Goal: Task Accomplishment & Management: Manage account settings

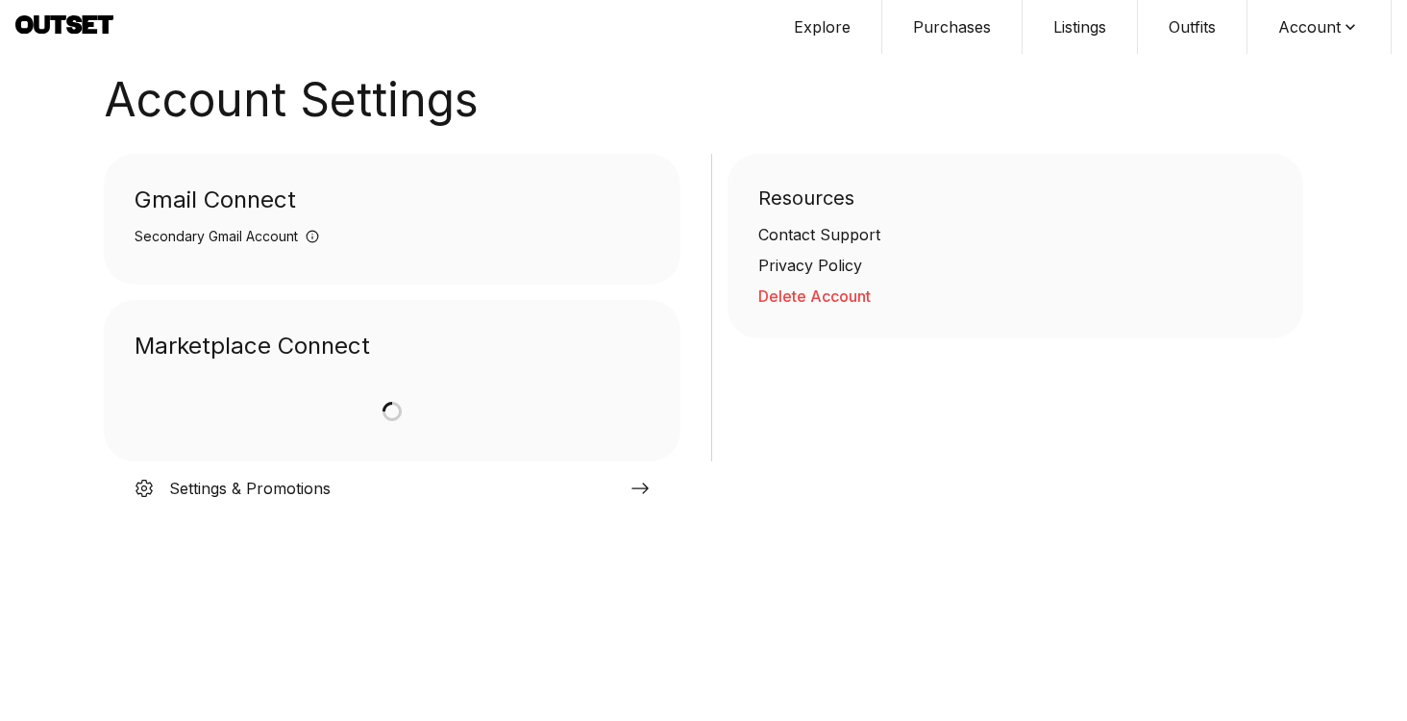
click at [810, 302] on button "Delete Account" at bounding box center [1015, 295] width 515 height 23
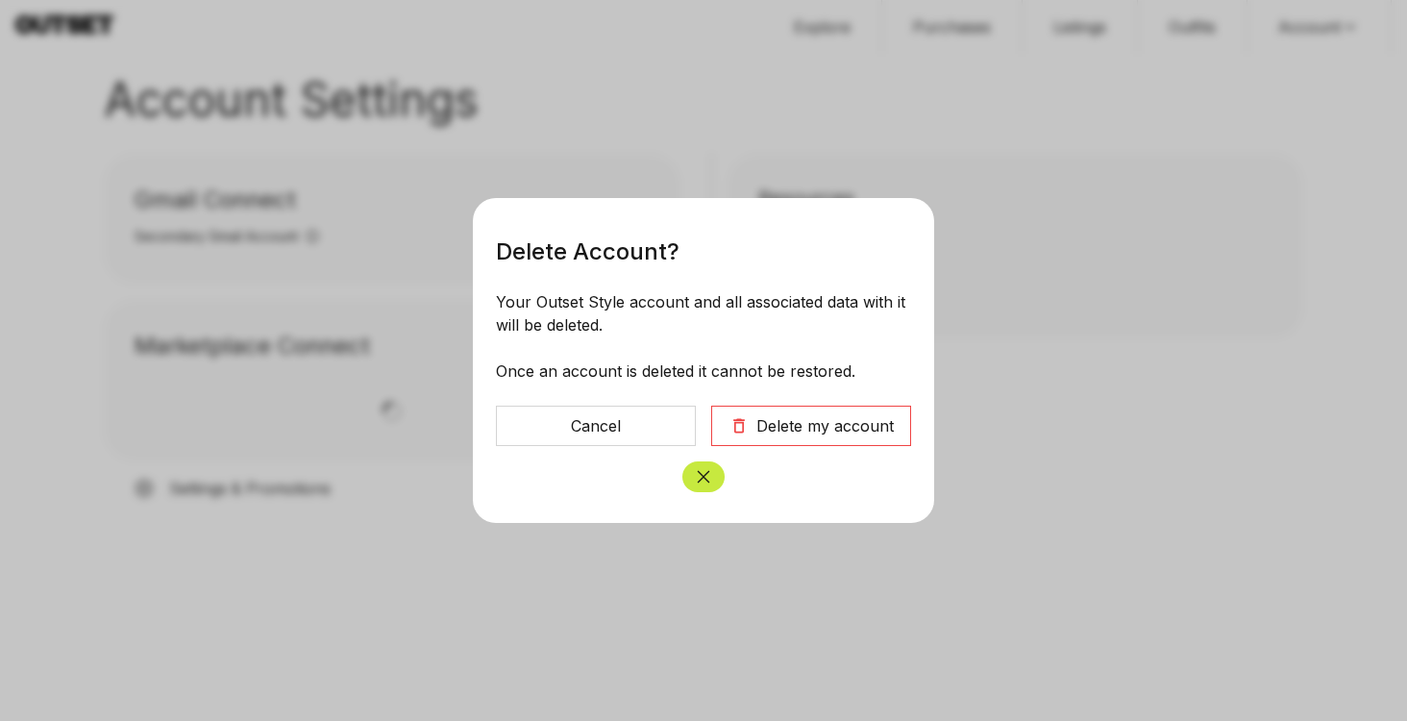
click at [785, 438] on button "Delete my account" at bounding box center [811, 426] width 200 height 40
click at [787, 433] on div "Delete my account" at bounding box center [824, 425] width 137 height 23
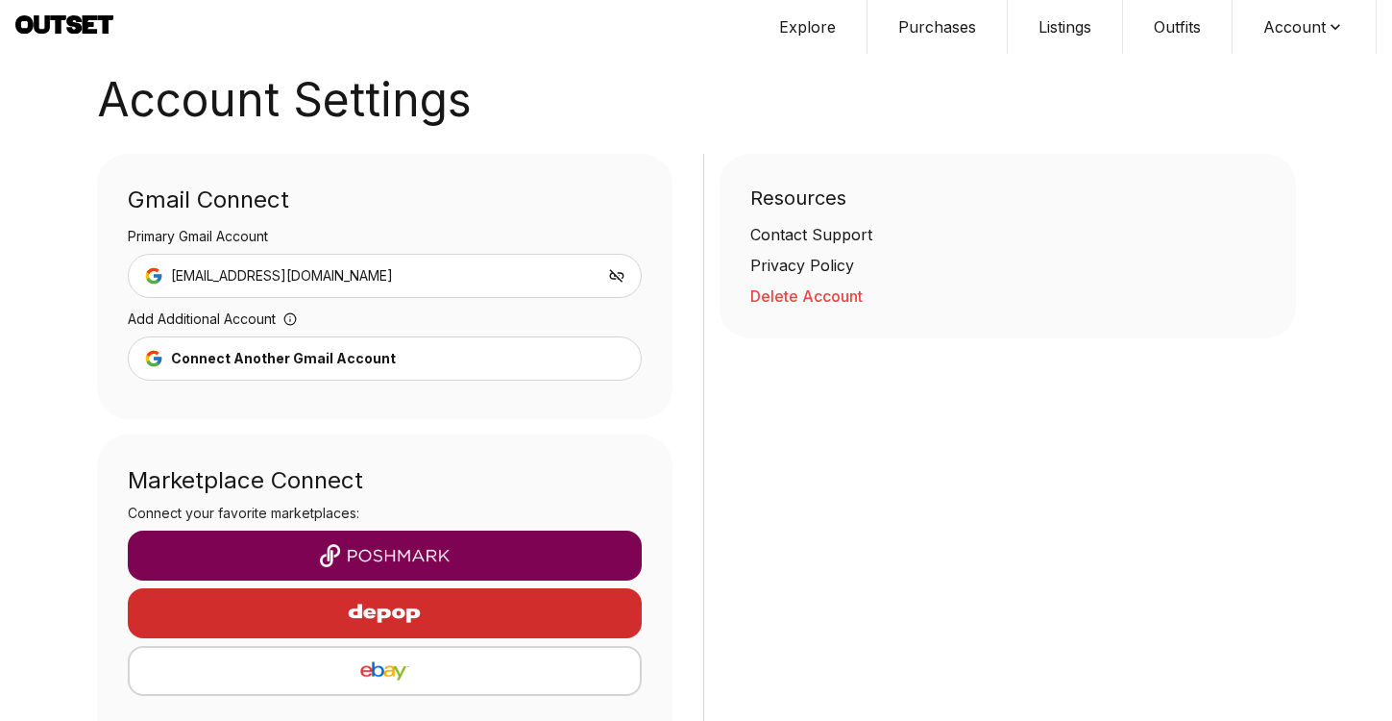
click at [822, 292] on button "Delete Account" at bounding box center [1008, 295] width 515 height 23
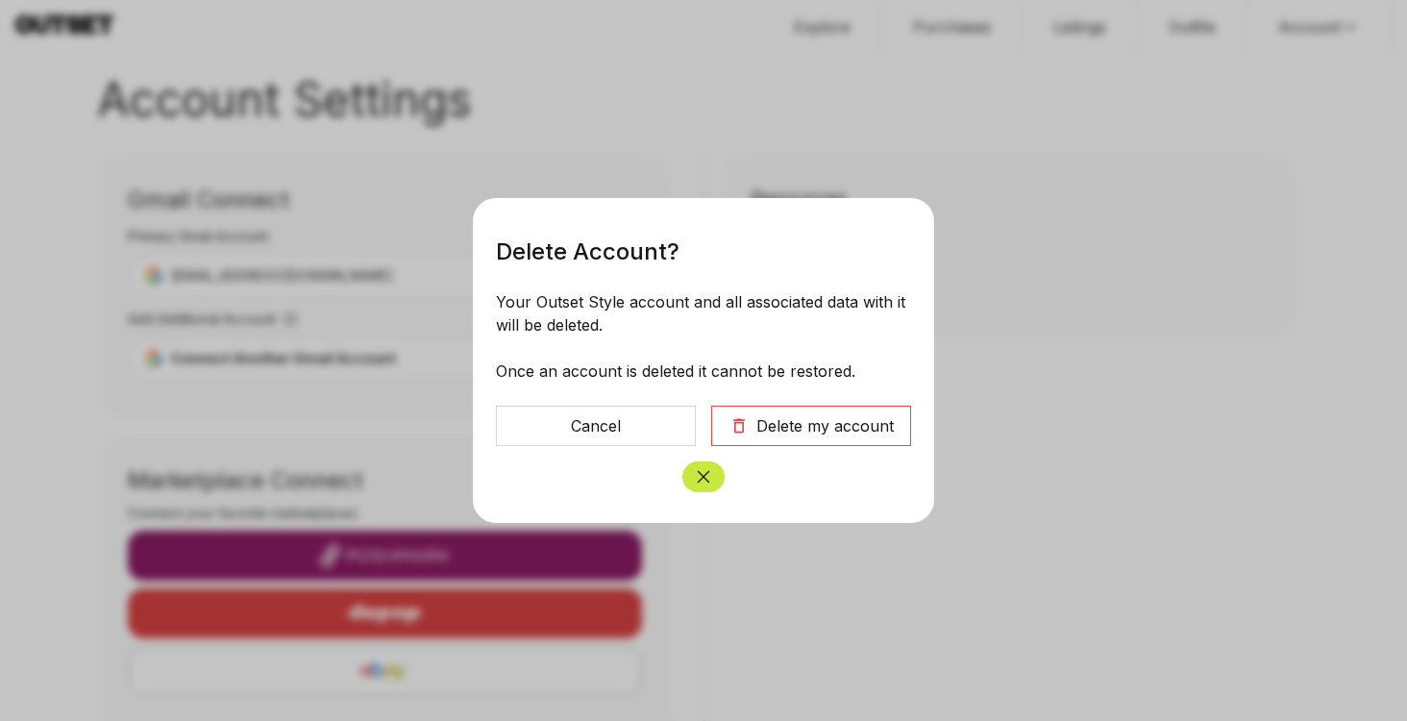
click at [807, 412] on button "Delete my account" at bounding box center [811, 426] width 200 height 40
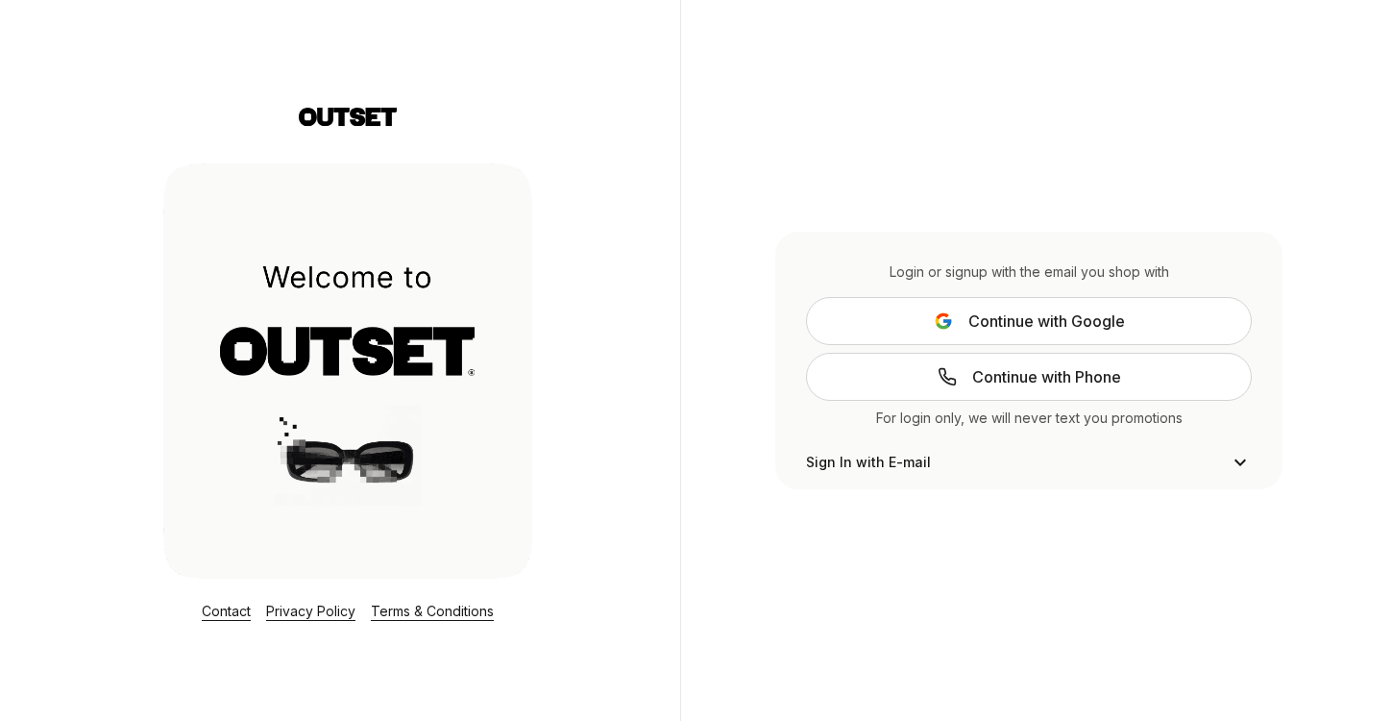
click at [1017, 333] on button "Continue with Google" at bounding box center [1029, 321] width 446 height 48
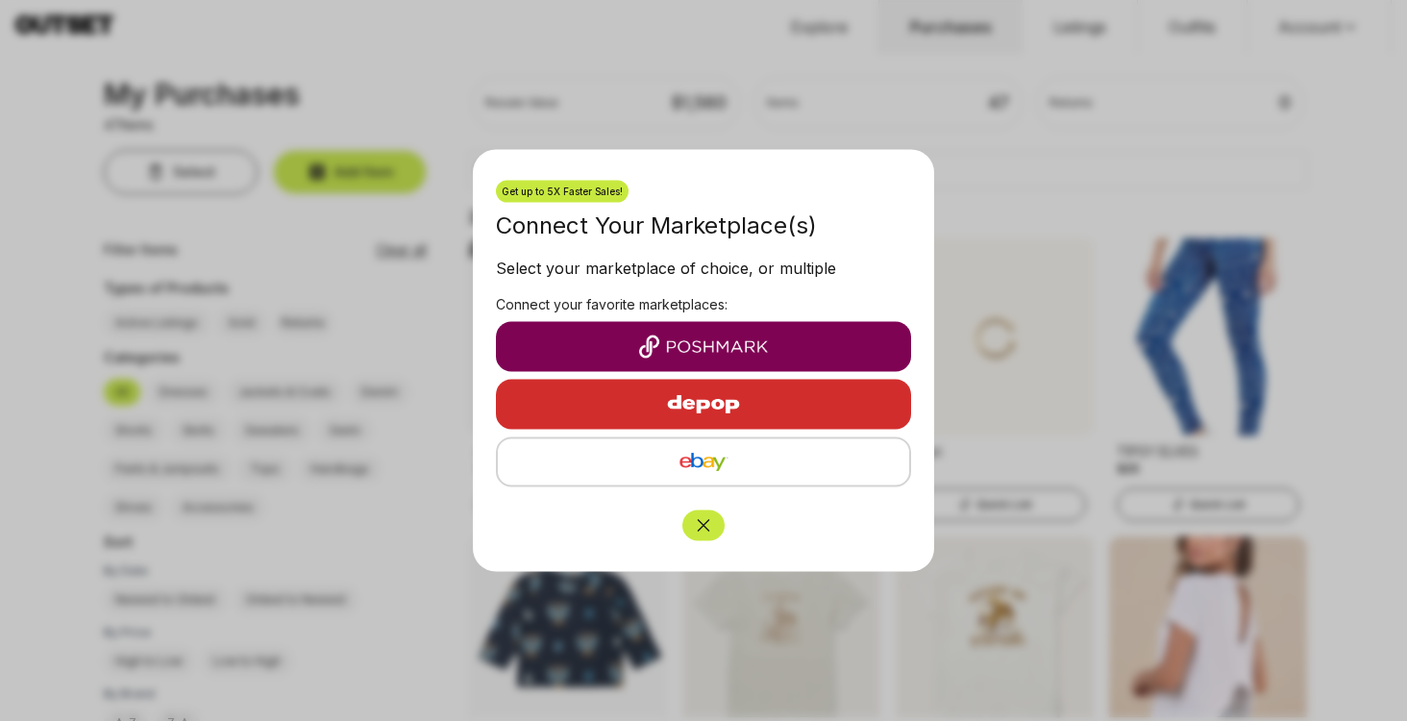
click at [701, 535] on button "Close" at bounding box center [703, 525] width 42 height 31
